Goal: Information Seeking & Learning: Learn about a topic

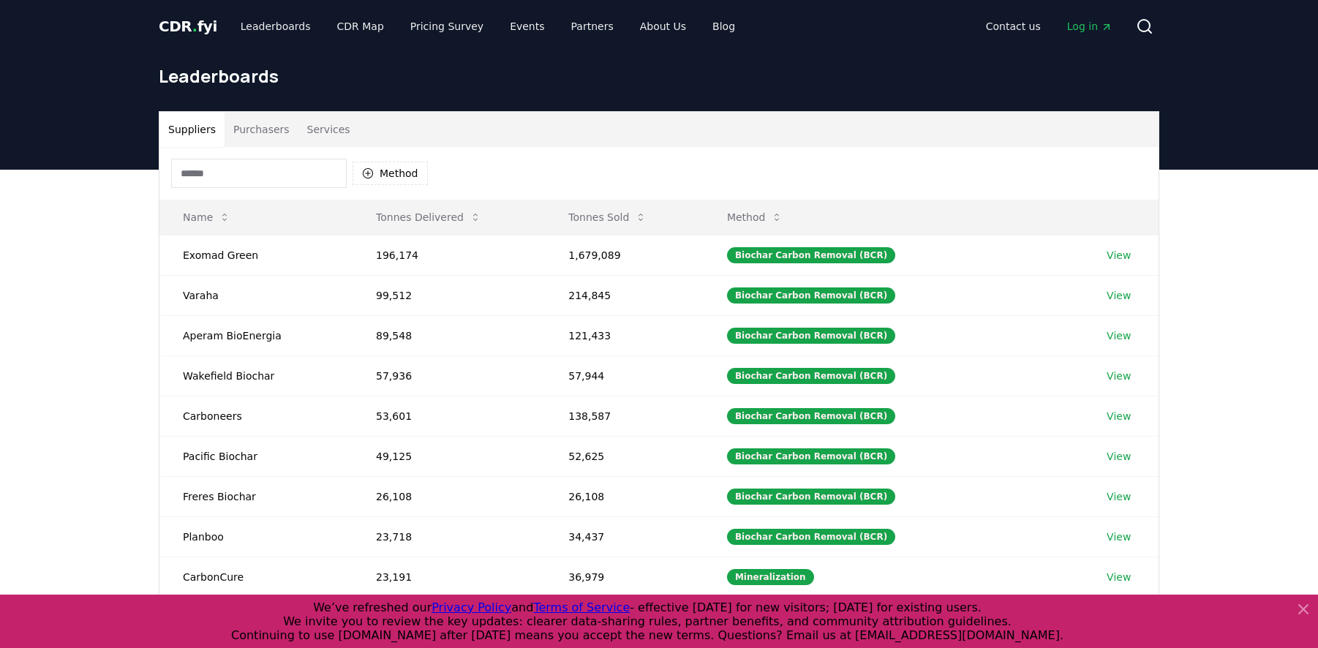
click at [62, 247] on div "Suppliers Purchasers Services Method Name Tonnes Delivered Tonnes Sold Method E…" at bounding box center [659, 463] width 1318 height 586
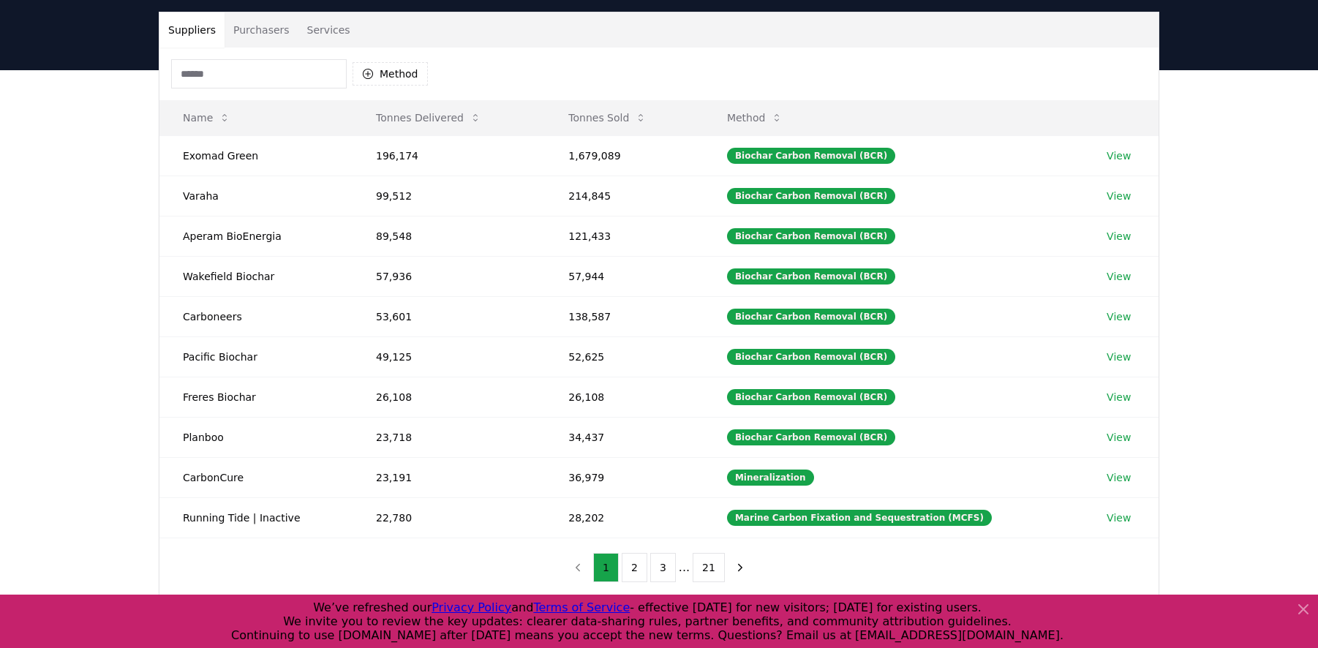
scroll to position [101, 0]
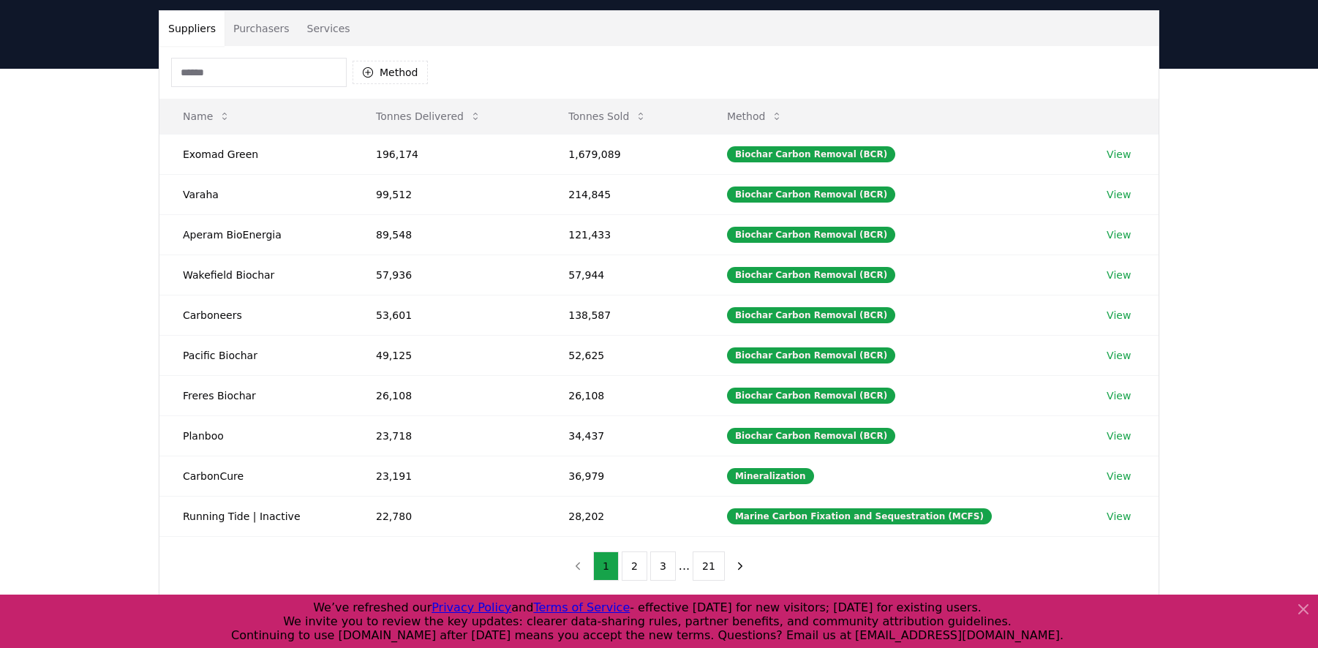
click at [275, 31] on button "Purchasers" at bounding box center [262, 28] width 74 height 35
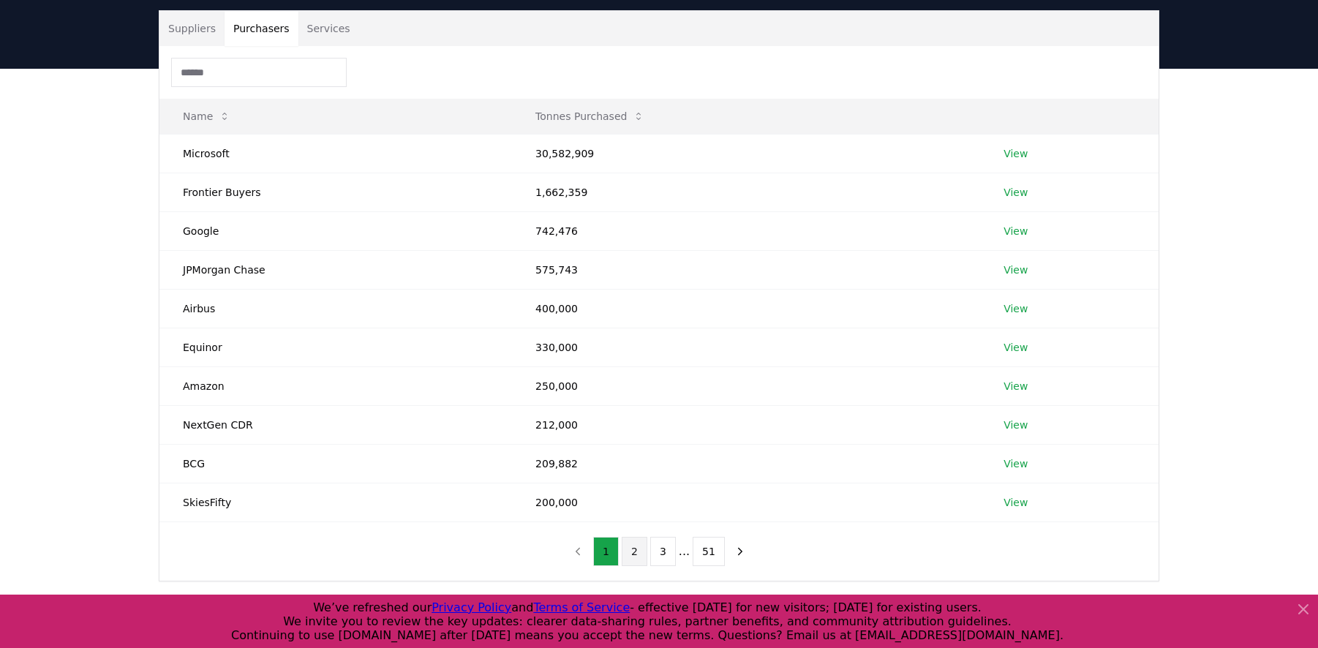
click at [632, 549] on button "2" at bounding box center [635, 551] width 26 height 29
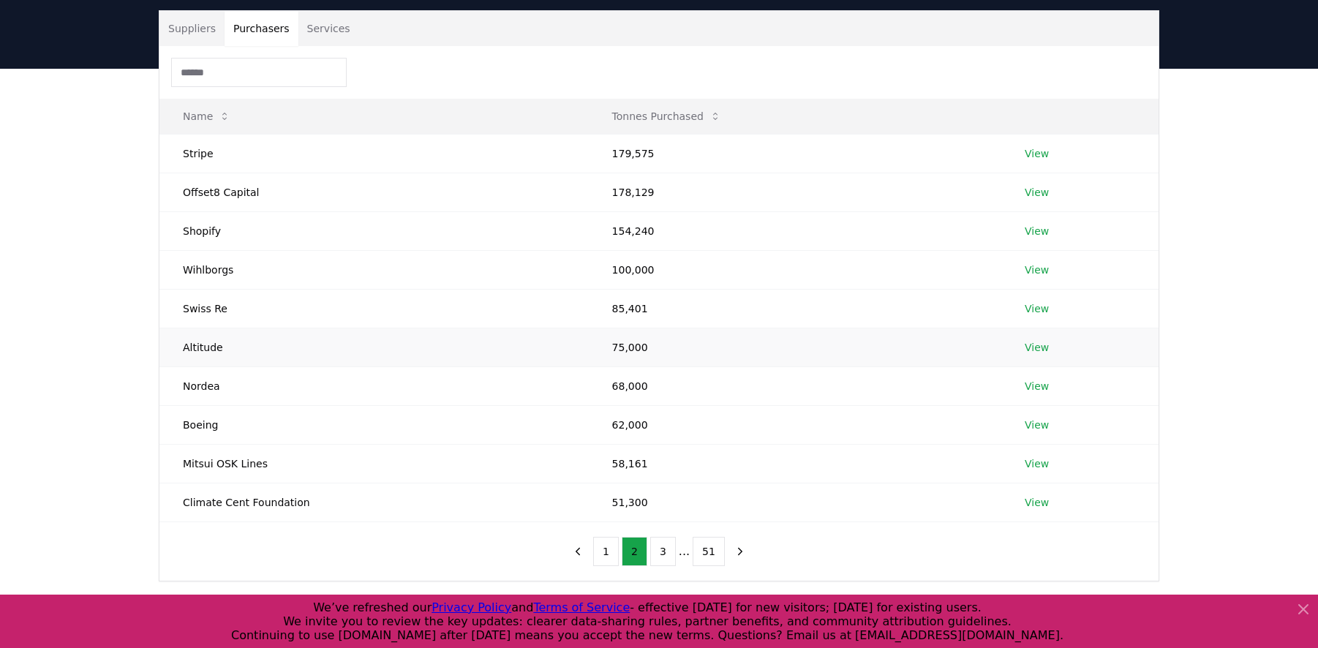
click at [1038, 346] on link "View" at bounding box center [1037, 347] width 24 height 15
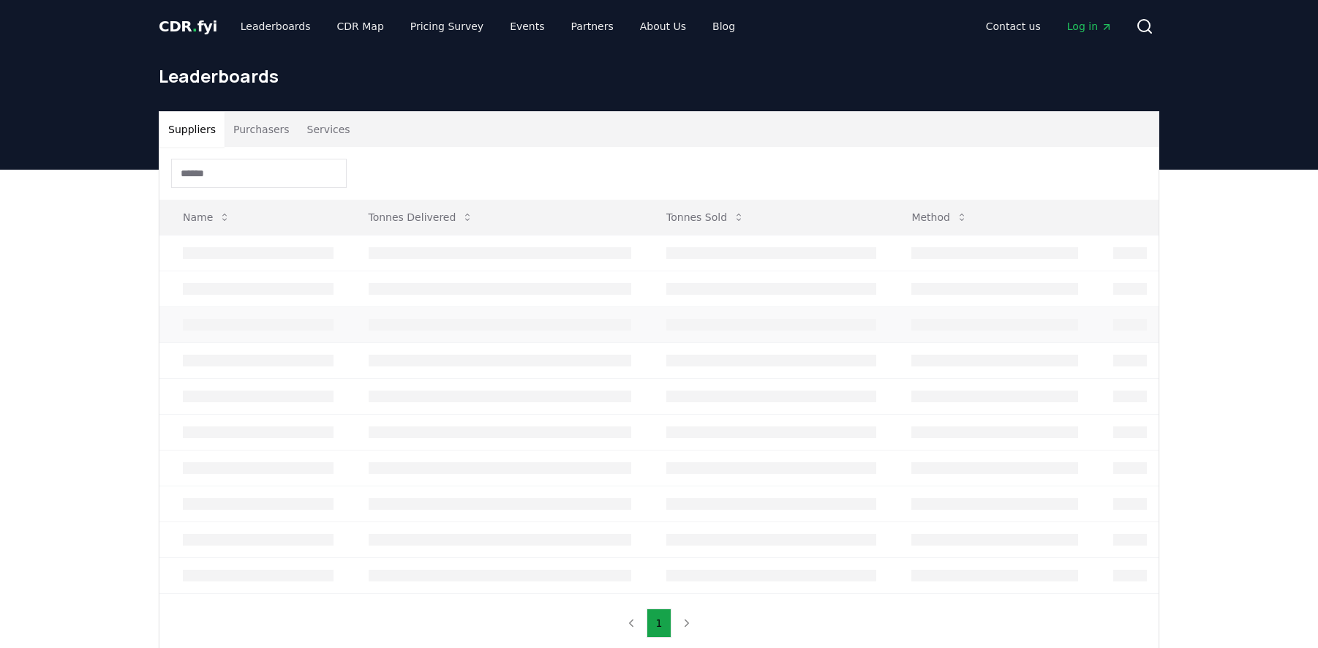
scroll to position [101, 0]
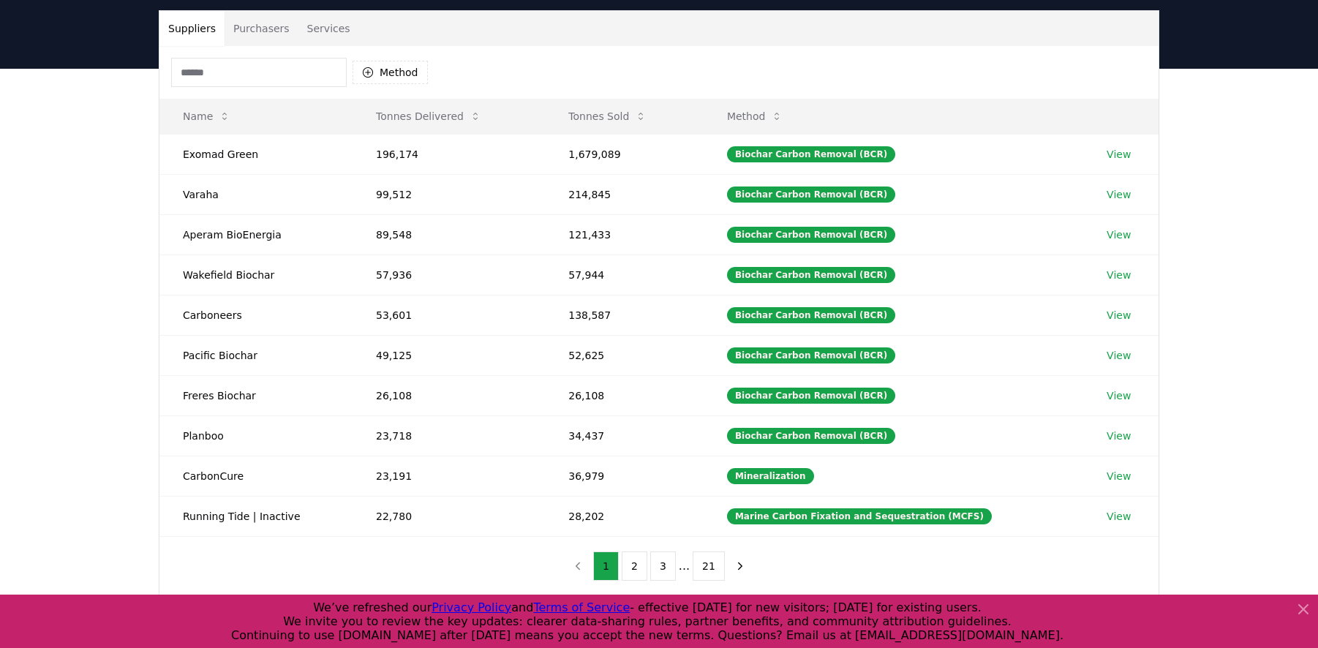
click at [240, 29] on button "Purchasers" at bounding box center [262, 28] width 74 height 35
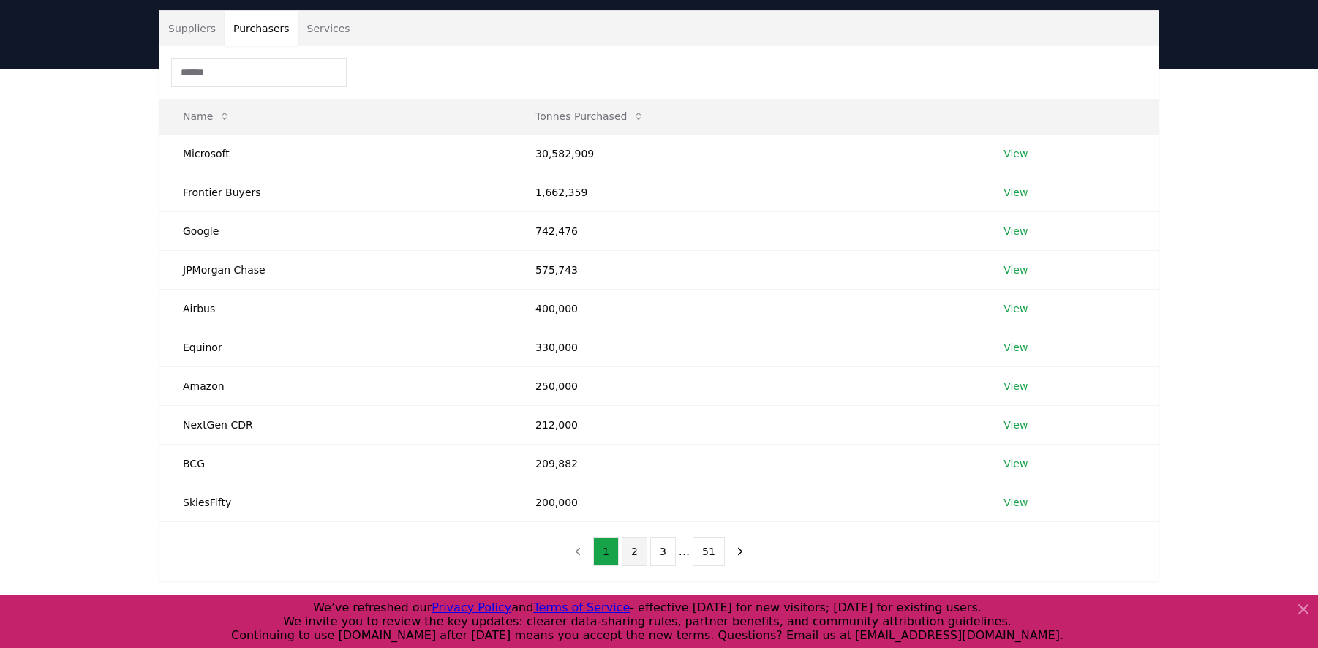
click at [636, 551] on button "2" at bounding box center [635, 551] width 26 height 29
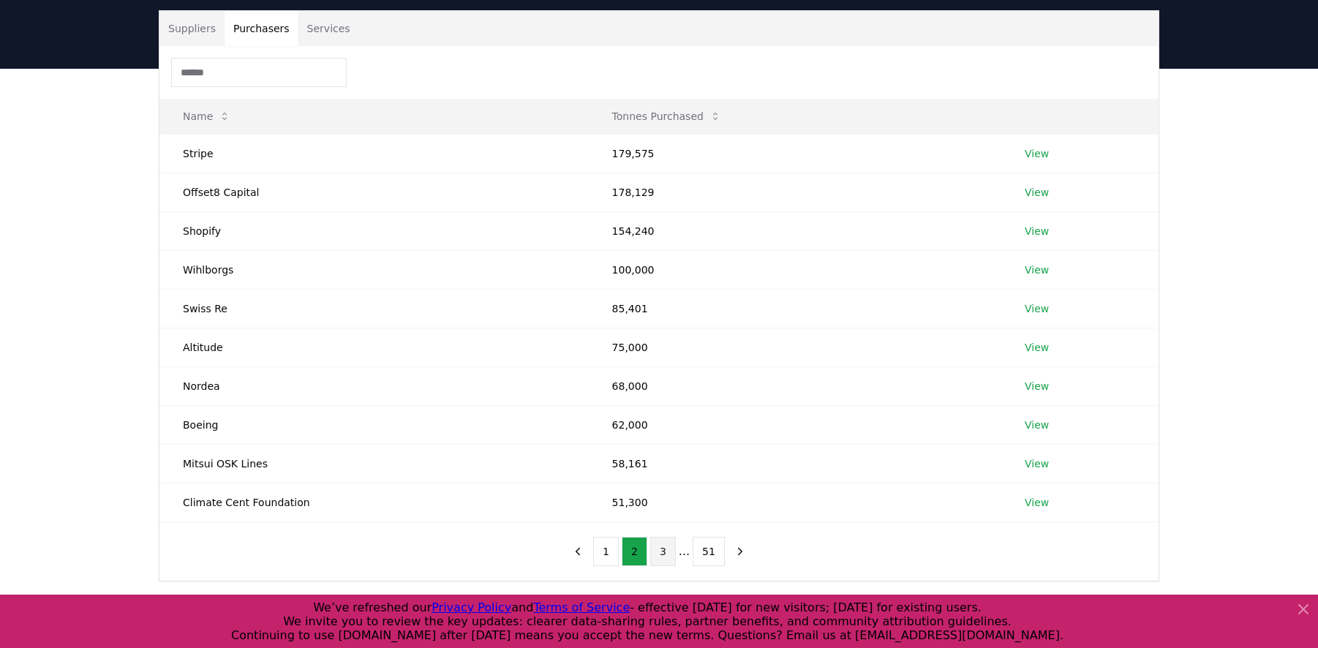
click at [668, 554] on button "3" at bounding box center [663, 551] width 26 height 29
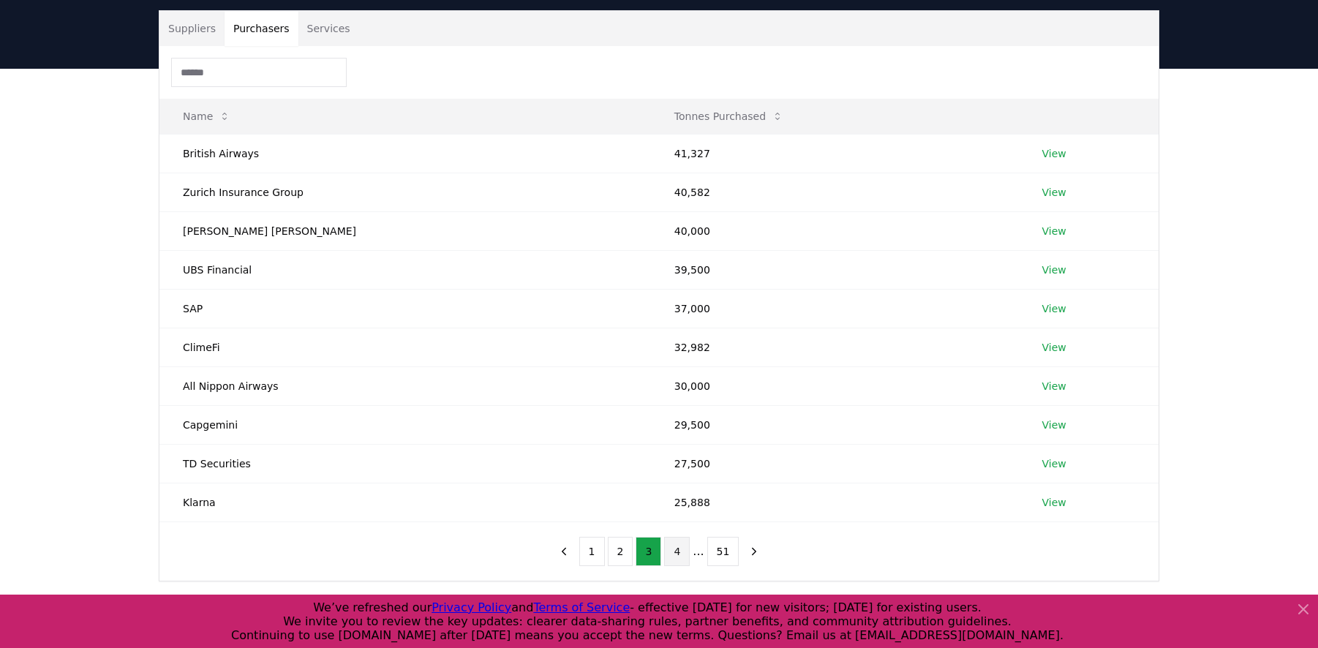
click at [679, 547] on button "4" at bounding box center [677, 551] width 26 height 29
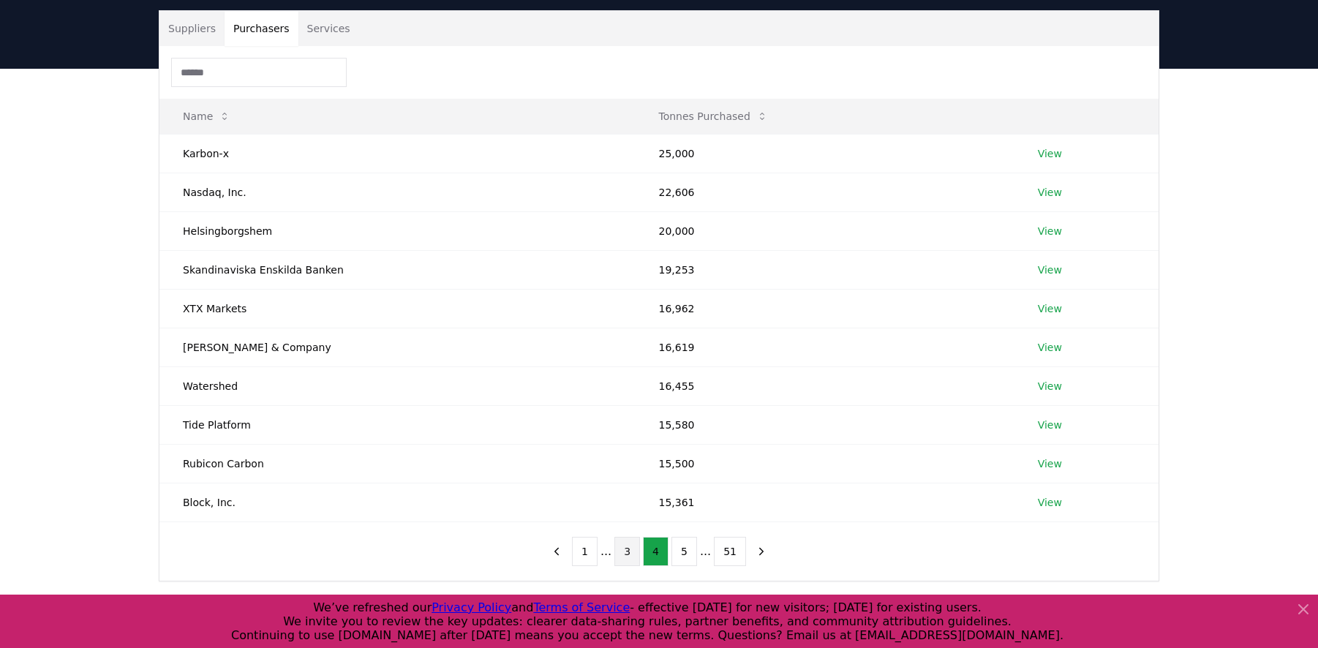
click at [631, 543] on button "3" at bounding box center [627, 551] width 26 height 29
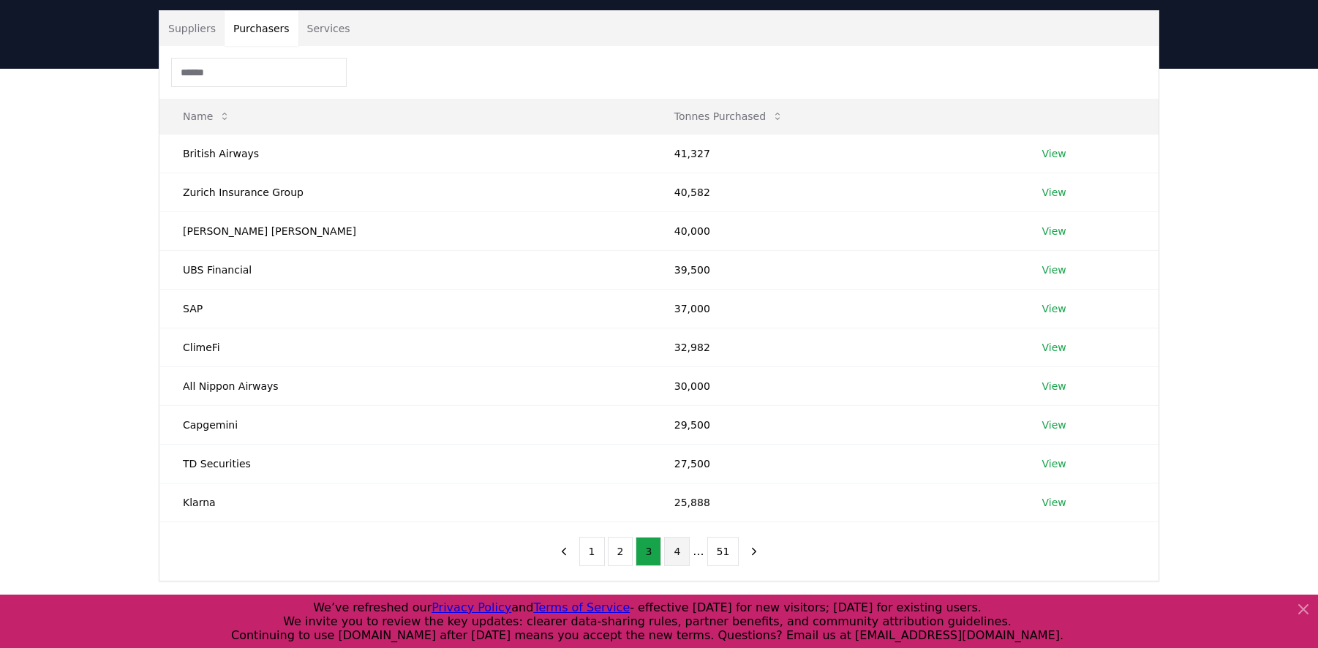
click at [675, 553] on button "4" at bounding box center [677, 551] width 26 height 29
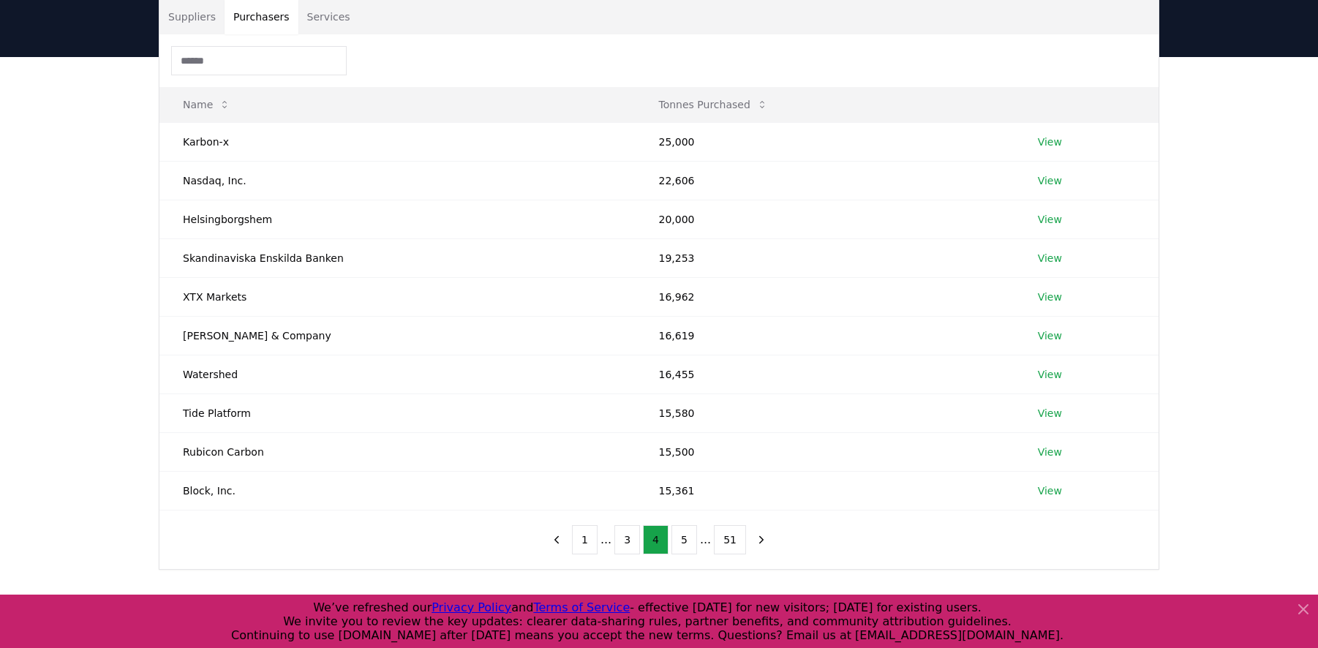
scroll to position [112, 0]
click at [98, 149] on div "Suppliers Purchasers Services Name Tonnes Purchased Karbon-x 25,000 View Nasdaq…" at bounding box center [659, 343] width 1318 height 571
click at [688, 534] on button "5" at bounding box center [685, 540] width 26 height 29
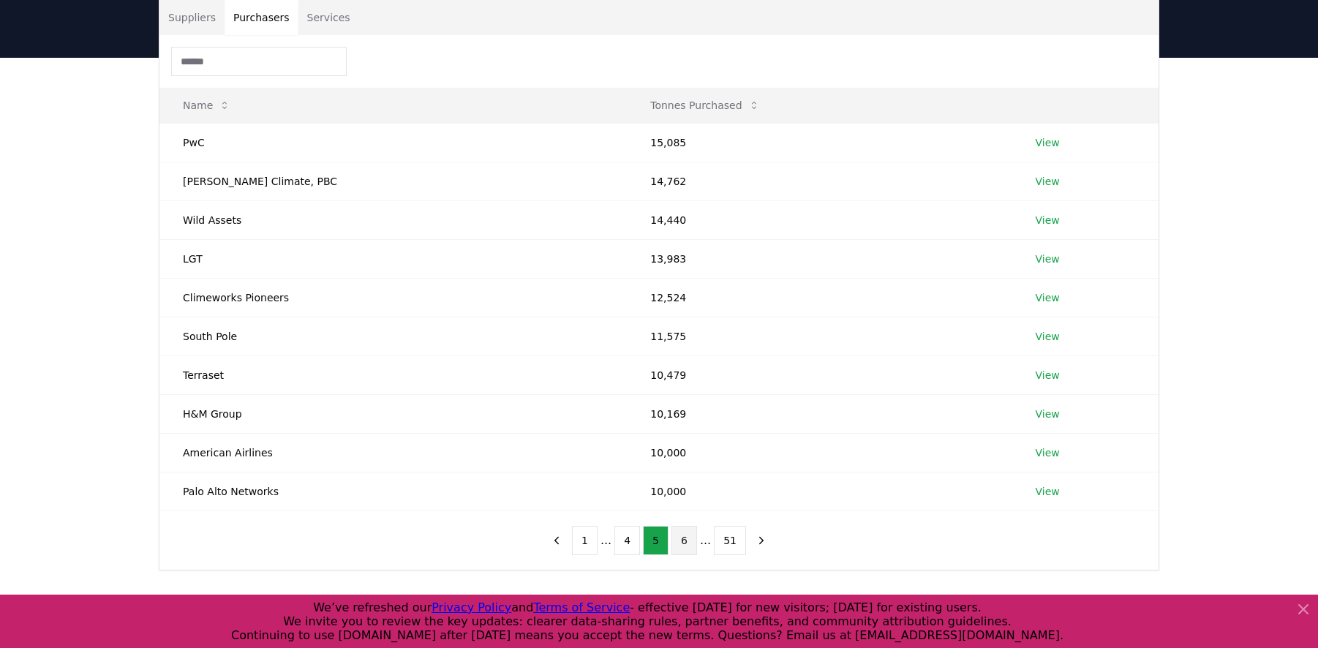
click at [689, 554] on button "6" at bounding box center [685, 540] width 26 height 29
click at [682, 541] on button "7" at bounding box center [685, 540] width 26 height 29
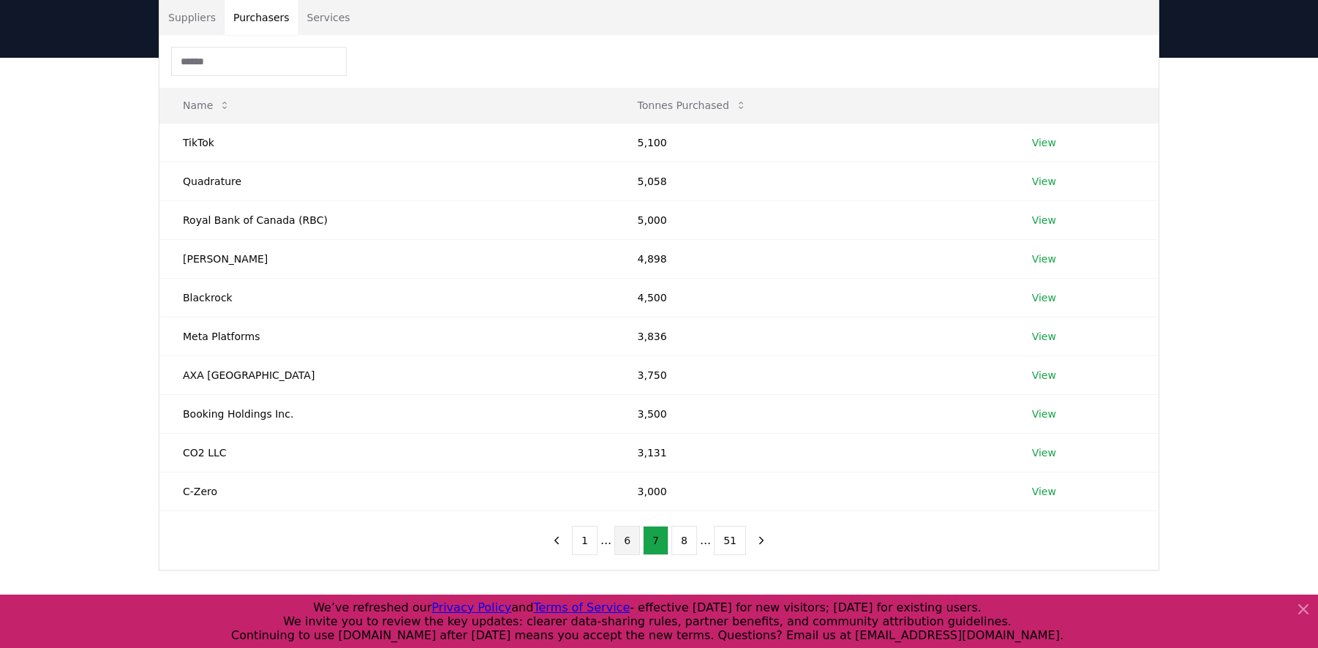
click at [622, 546] on button "6" at bounding box center [627, 540] width 26 height 29
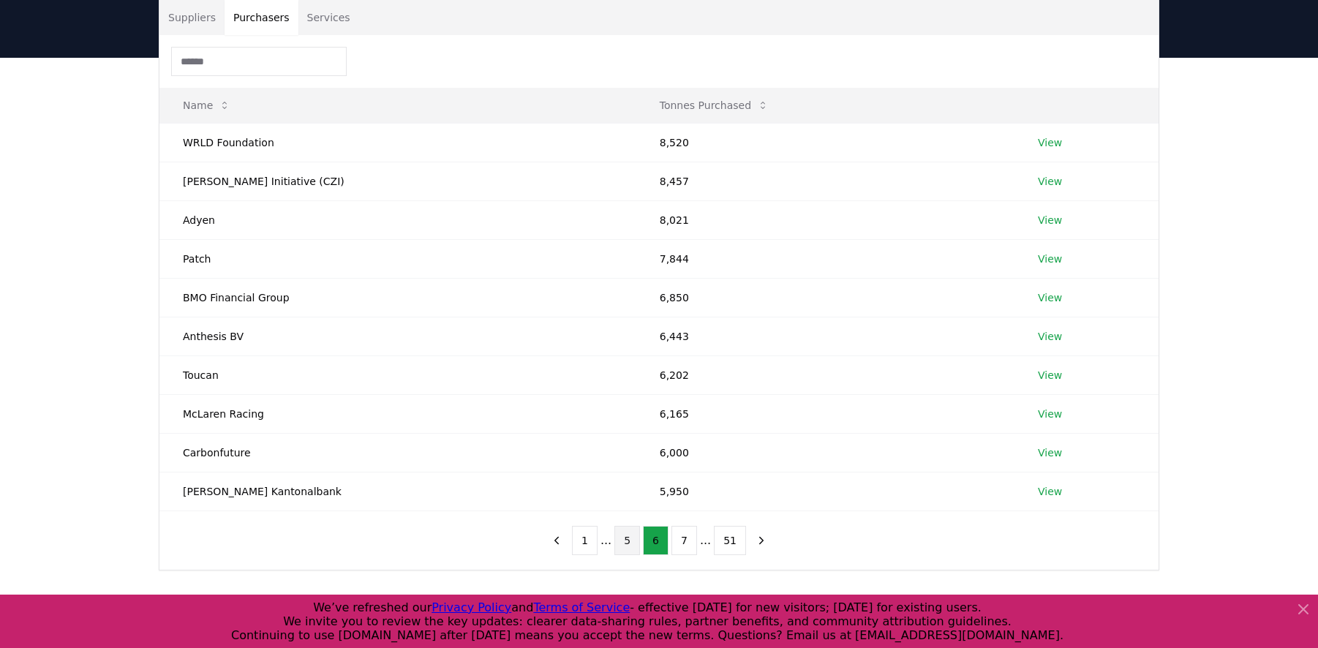
click at [623, 545] on button "5" at bounding box center [627, 540] width 26 height 29
click at [632, 545] on button "4" at bounding box center [627, 540] width 26 height 29
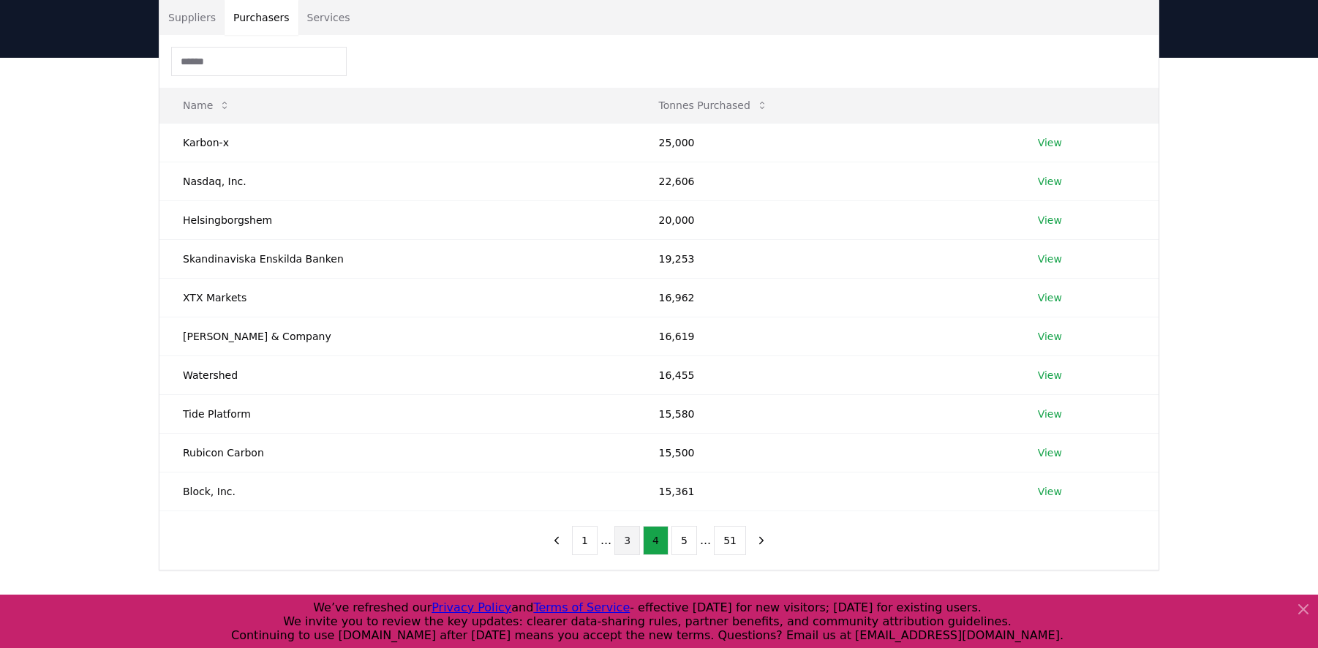
click at [629, 537] on button "3" at bounding box center [627, 540] width 26 height 29
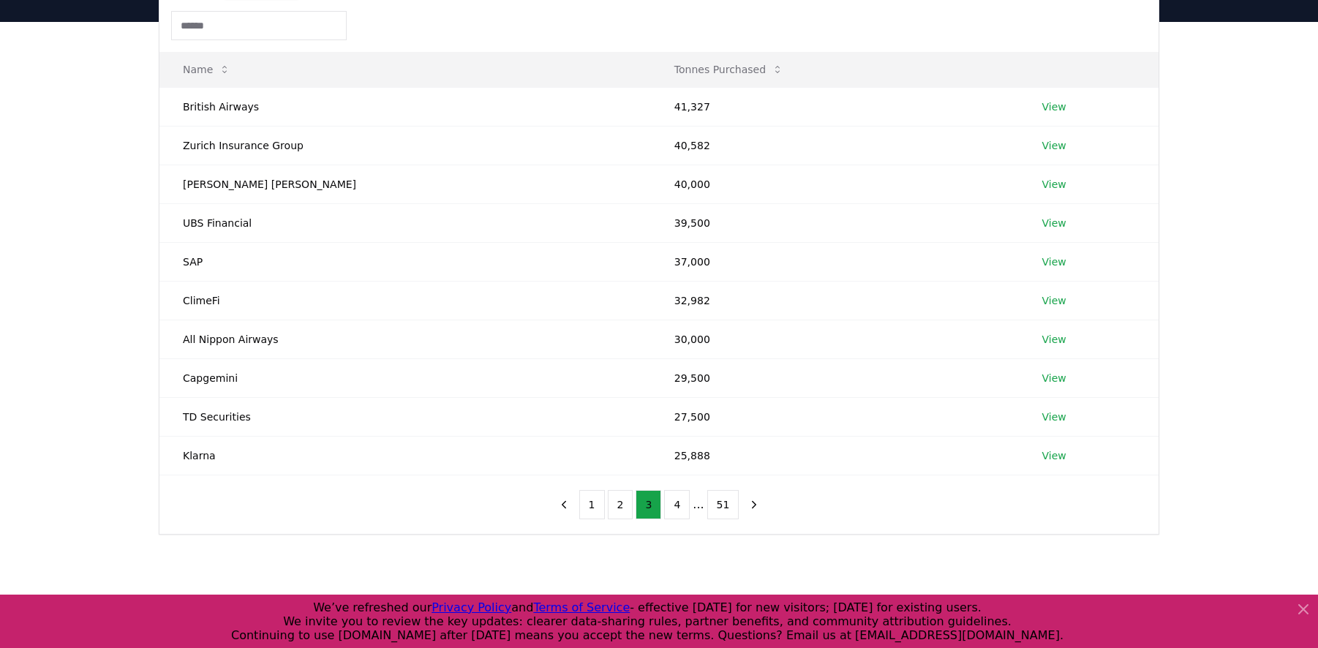
scroll to position [145, 0]
